Goal: Task Accomplishment & Management: Use online tool/utility

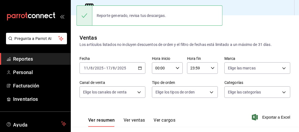
scroll to position [33, 0]
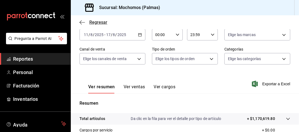
click at [80, 22] on icon "button" at bounding box center [82, 22] width 5 height 5
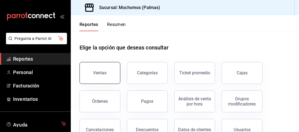
click at [102, 70] on div "Ventas" at bounding box center [99, 72] width 13 height 5
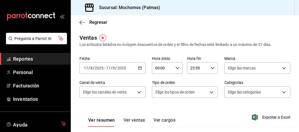
click at [141, 67] on icon "button" at bounding box center [140, 68] width 4 height 4
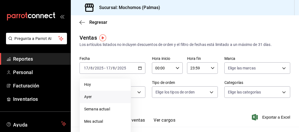
scroll to position [43, 0]
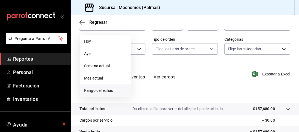
click at [104, 89] on span "Rango de fechas" at bounding box center [105, 90] width 42 height 6
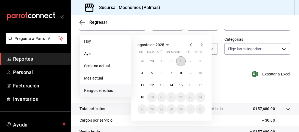
click at [179, 61] on button "1" at bounding box center [181, 61] width 10 height 10
click at [141, 96] on abbr "18" at bounding box center [143, 97] width 4 height 4
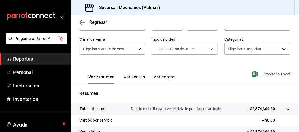
click at [269, 72] on span "Exportar a Excel" at bounding box center [271, 74] width 37 height 7
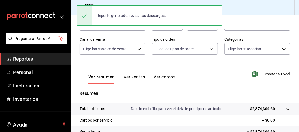
click at [249, 19] on div "Regresar" at bounding box center [185, 22] width 228 height 14
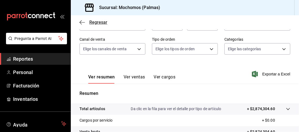
click at [83, 22] on icon "button" at bounding box center [82, 22] width 5 height 0
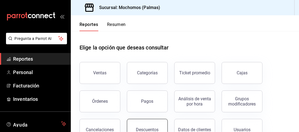
click at [150, 125] on button "Descuentos" at bounding box center [147, 129] width 41 height 22
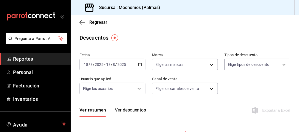
click at [139, 64] on \(Stroke\) "button" at bounding box center [140, 64] width 3 height 0
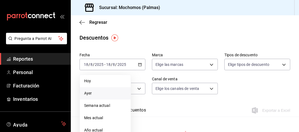
scroll to position [44, 0]
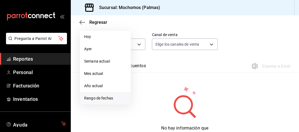
click at [109, 97] on span "Rango de fechas" at bounding box center [105, 98] width 42 height 6
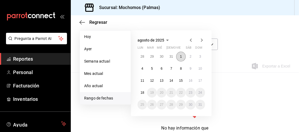
click at [181, 57] on abbr "1" at bounding box center [181, 56] width 2 height 4
click at [143, 92] on abbr "18" at bounding box center [143, 92] width 4 height 4
click at [180, 56] on abbr "1" at bounding box center [181, 56] width 2 height 4
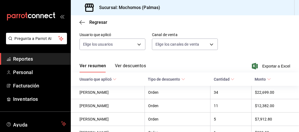
click at [82, 20] on span "Regresar" at bounding box center [94, 22] width 28 height 5
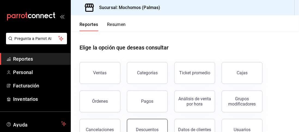
click at [149, 121] on button "Descuentos" at bounding box center [147, 129] width 41 height 22
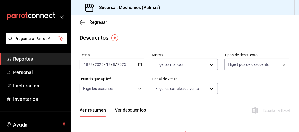
click at [139, 63] on icon "button" at bounding box center [140, 64] width 4 height 4
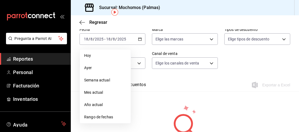
scroll to position [26, 0]
click at [106, 116] on span "Rango de fechas" at bounding box center [105, 117] width 42 height 6
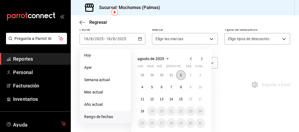
click at [180, 74] on abbr "1" at bounding box center [181, 75] width 2 height 4
click at [143, 110] on abbr "18" at bounding box center [143, 111] width 4 height 4
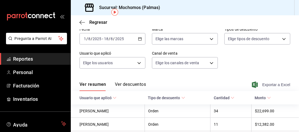
click at [265, 84] on span "Exportar a Excel" at bounding box center [271, 84] width 37 height 7
click at [82, 20] on icon "button" at bounding box center [81, 22] width 2 height 4
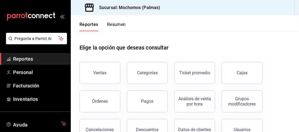
click at [153, 117] on div "Descuentos" at bounding box center [143, 126] width 47 height 28
click at [153, 125] on button "Descuentos" at bounding box center [147, 129] width 41 height 22
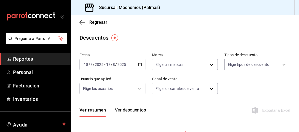
click at [139, 63] on icon "button" at bounding box center [140, 64] width 4 height 4
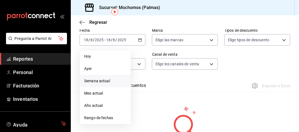
scroll to position [28, 0]
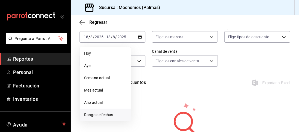
click at [100, 114] on span "Rango de fechas" at bounding box center [105, 115] width 42 height 6
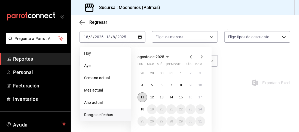
click at [143, 97] on abbr "11" at bounding box center [143, 97] width 4 height 4
click at [143, 106] on button "18" at bounding box center [143, 109] width 10 height 10
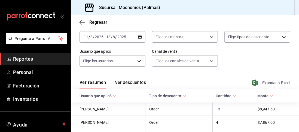
click at [262, 81] on span "Exportar a Excel" at bounding box center [271, 82] width 37 height 7
